Goal: Information Seeking & Learning: Learn about a topic

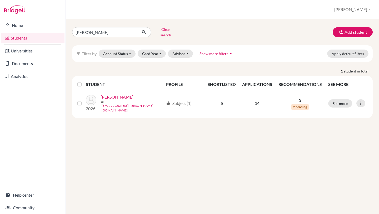
click button "submit" at bounding box center [144, 32] width 14 height 10
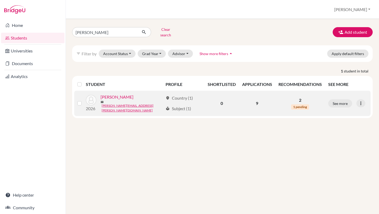
click at [113, 97] on link "[PERSON_NAME]" at bounding box center [117, 97] width 33 height 6
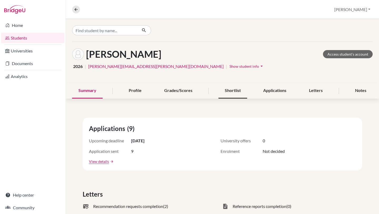
click at [237, 92] on div "Shortlist" at bounding box center [232, 91] width 29 height 16
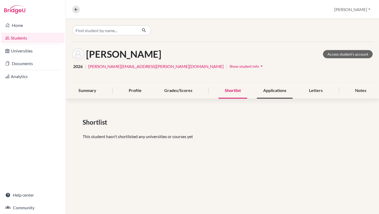
click at [286, 90] on div "Applications" at bounding box center [275, 91] width 36 height 16
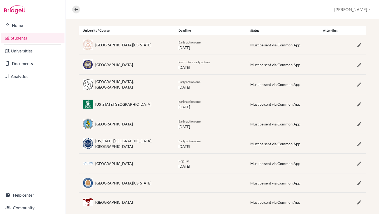
scroll to position [118, 0]
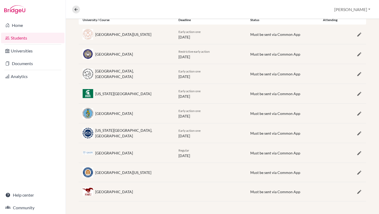
click at [375, 40] on div "Applications (9) View as student University / Course Deadline Status Attending …" at bounding box center [222, 100] width 313 height 227
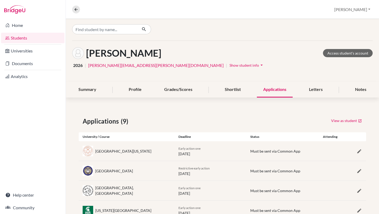
scroll to position [0, 0]
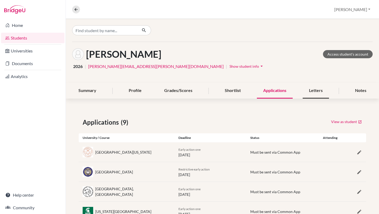
click at [316, 94] on div "Letters" at bounding box center [316, 91] width 26 height 16
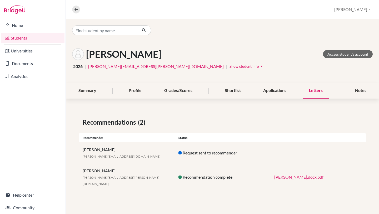
click at [287, 175] on link "[PERSON_NAME].docx.pdf" at bounding box center [298, 176] width 49 height 5
